Goal: Information Seeking & Learning: Learn about a topic

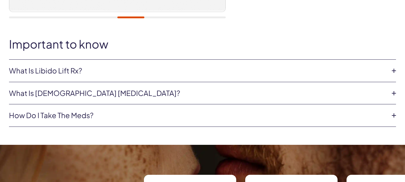
scroll to position [264, 0]
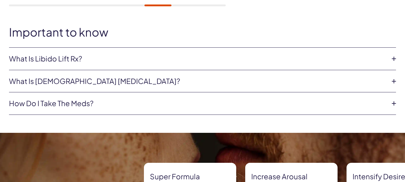
click at [76, 59] on link "What is Libido Lift Rx?" at bounding box center [197, 59] width 377 height 10
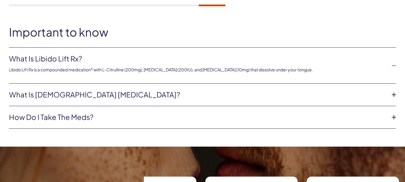
click at [122, 93] on link "What is [DEMOGRAPHIC_DATA] [MEDICAL_DATA]?" at bounding box center [197, 95] width 377 height 10
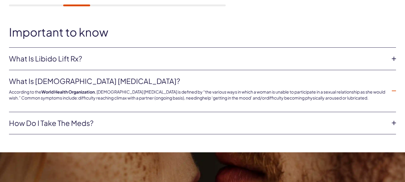
click at [93, 122] on link "How do I take the meds?" at bounding box center [197, 123] width 377 height 10
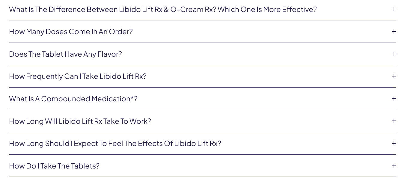
scroll to position [1307, 0]
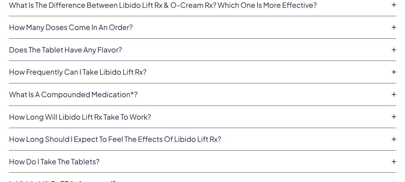
click at [262, 27] on link "How many doses come in an order?" at bounding box center [197, 27] width 377 height 10
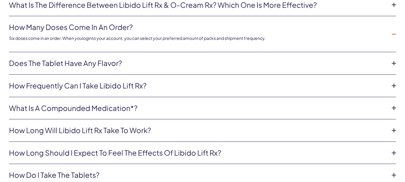
click at [261, 61] on link "Does the tablet have any flavor?" at bounding box center [197, 63] width 377 height 10
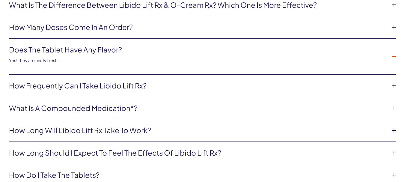
click at [263, 83] on link "How frequently can I take Libido Lift Rx?" at bounding box center [197, 86] width 377 height 10
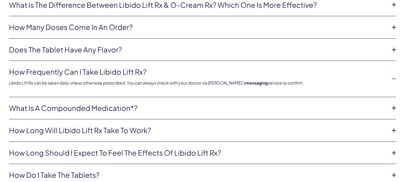
click at [287, 125] on li "How long will Libido Lift Rx take to work? Libido Lift Rx will take effect in 1…" at bounding box center [202, 130] width 387 height 22
click at [290, 128] on link "How long will Libido Lift Rx take to work?" at bounding box center [197, 130] width 377 height 10
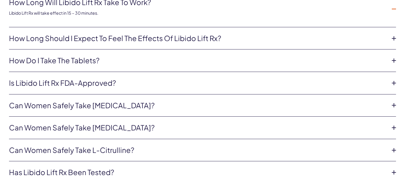
scroll to position [1426, 0]
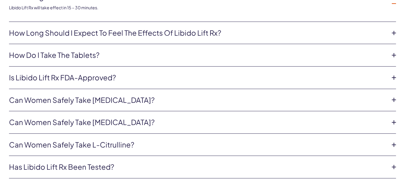
click at [293, 33] on link "How long should I expect to feel the effects of Libido Lift Rx?" at bounding box center [197, 33] width 377 height 10
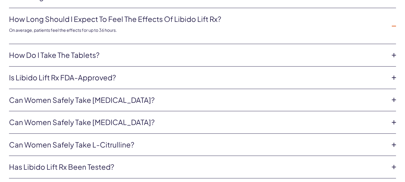
click at [293, 54] on link "How do I take the tablets?" at bounding box center [197, 55] width 377 height 10
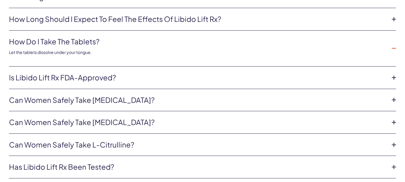
click at [291, 99] on link "Can women safely take [MEDICAL_DATA]?" at bounding box center [197, 100] width 377 height 10
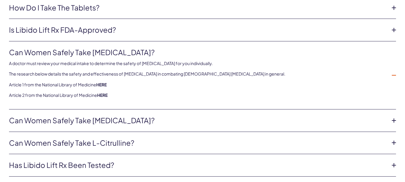
scroll to position [1510, 0]
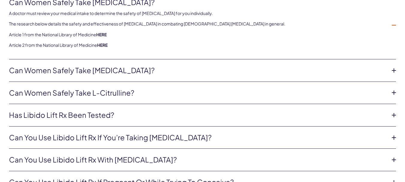
click at [258, 68] on link "Can women safely take [MEDICAL_DATA]?" at bounding box center [197, 70] width 377 height 10
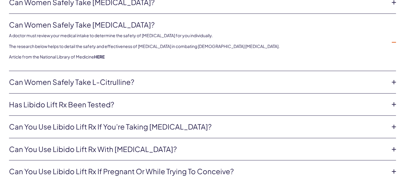
click at [262, 87] on link "Can women safely take L-Citrulline?" at bounding box center [197, 82] width 377 height 10
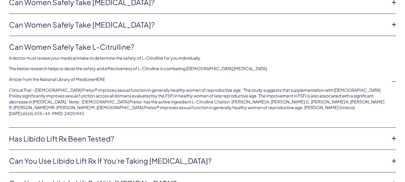
click at [281, 134] on link "Has Libido Lift Rx been tested?" at bounding box center [197, 139] width 377 height 10
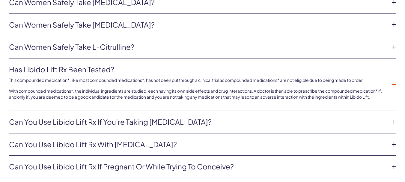
click at [286, 142] on link "Can you use Libido Lift Rx with [MEDICAL_DATA]?" at bounding box center [197, 144] width 377 height 10
